Goal: Task Accomplishment & Management: Complete application form

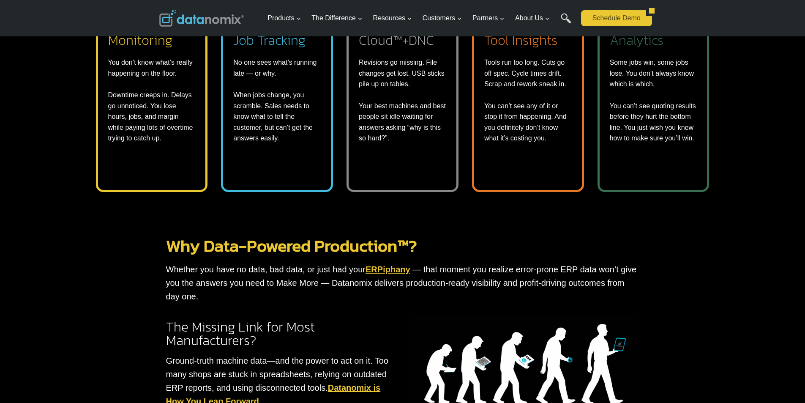
click at [589, 26] on link "Schedule Demo" at bounding box center [613, 18] width 65 height 16
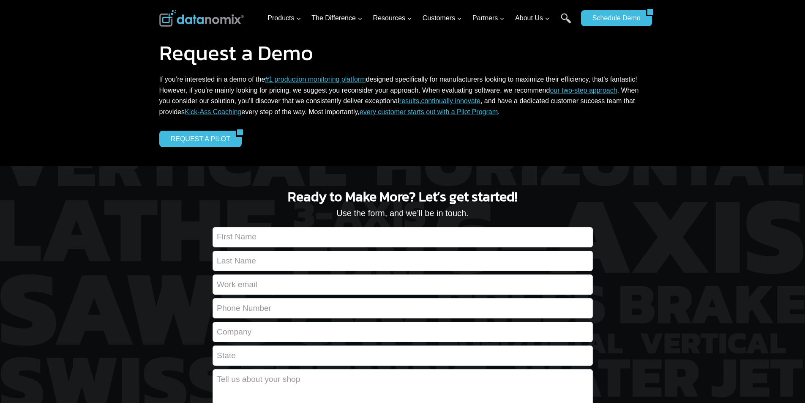
click at [297, 231] on input "Contact form" at bounding box center [403, 237] width 380 height 20
type input "Jack"
click at [321, 253] on input "Contact form" at bounding box center [403, 261] width 380 height 20
type input "Schaefer"
click at [376, 278] on input "Contact form" at bounding box center [403, 284] width 380 height 20
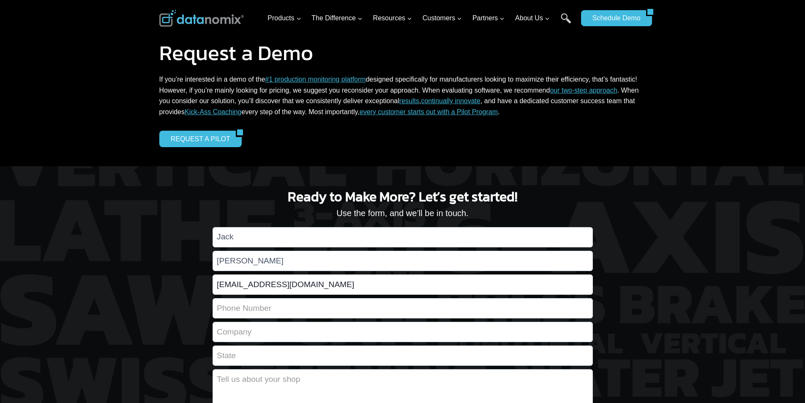
type input "Jack_Schaefer@gmail.com"
click at [257, 300] on input "Contact form" at bounding box center [403, 308] width 380 height 20
type input "+18029293104"
click at [316, 323] on input "Contact form" at bounding box center [403, 332] width 380 height 20
type input "Gutmann and Sons"
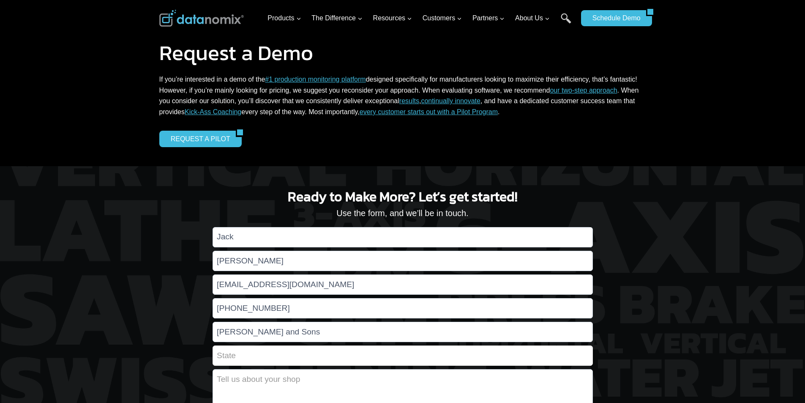
click at [484, 350] on input "Contact form" at bounding box center [403, 355] width 380 height 20
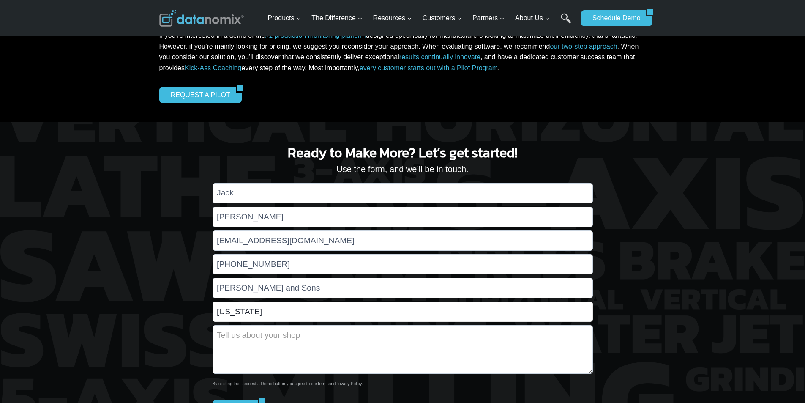
scroll to position [53, 0]
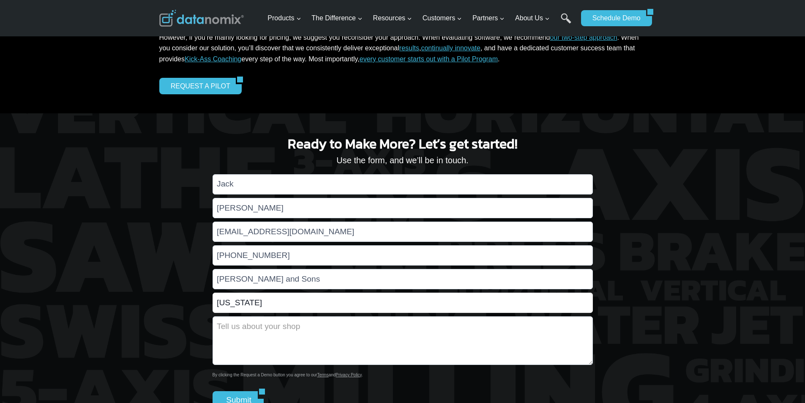
type input "Missouri"
click at [326, 321] on textarea "Contact form" at bounding box center [403, 340] width 380 height 49
type textarea "71"
click at [252, 320] on textarea "71" at bounding box center [403, 340] width 380 height 49
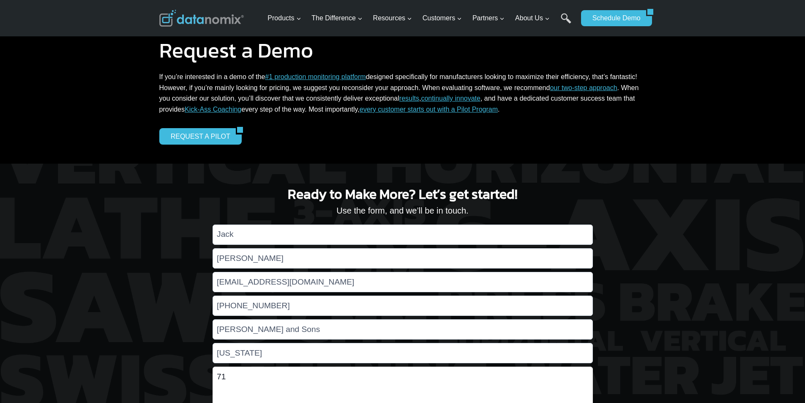
scroll to position [0, 0]
